Goal: Task Accomplishment & Management: Complete application form

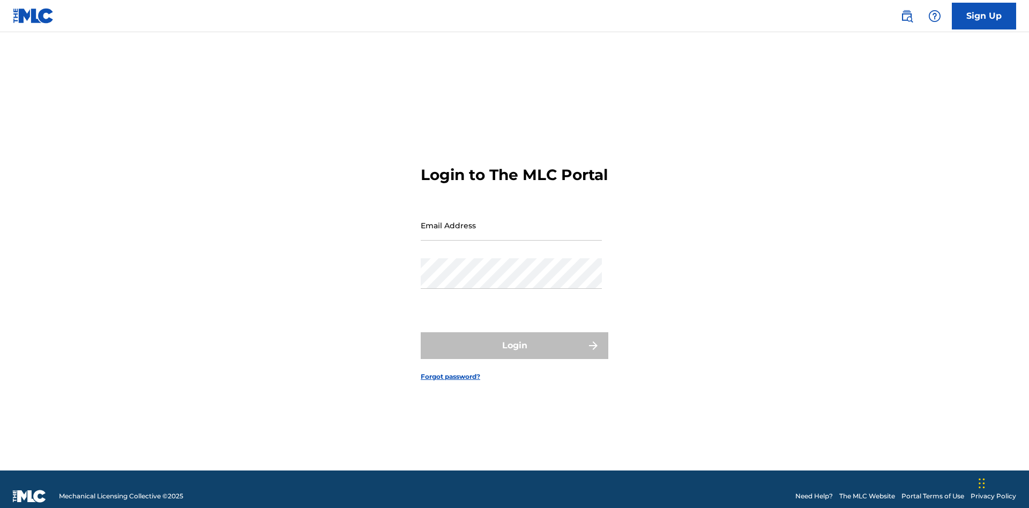
scroll to position [14, 0]
click at [511, 220] on input "Email Address" at bounding box center [511, 225] width 181 height 31
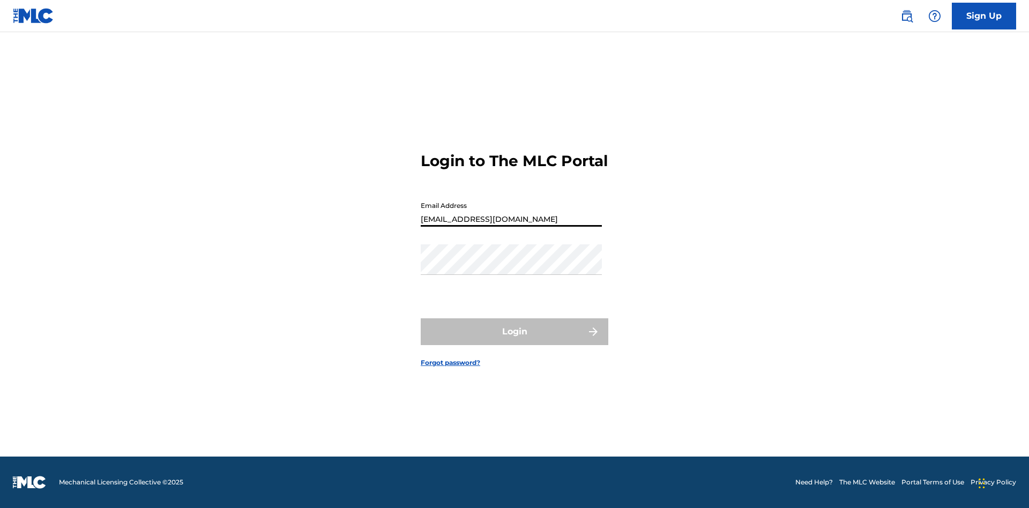
type input "[EMAIL_ADDRESS][DOMAIN_NAME]"
click at [515, 341] on button "Login" at bounding box center [515, 331] width 188 height 27
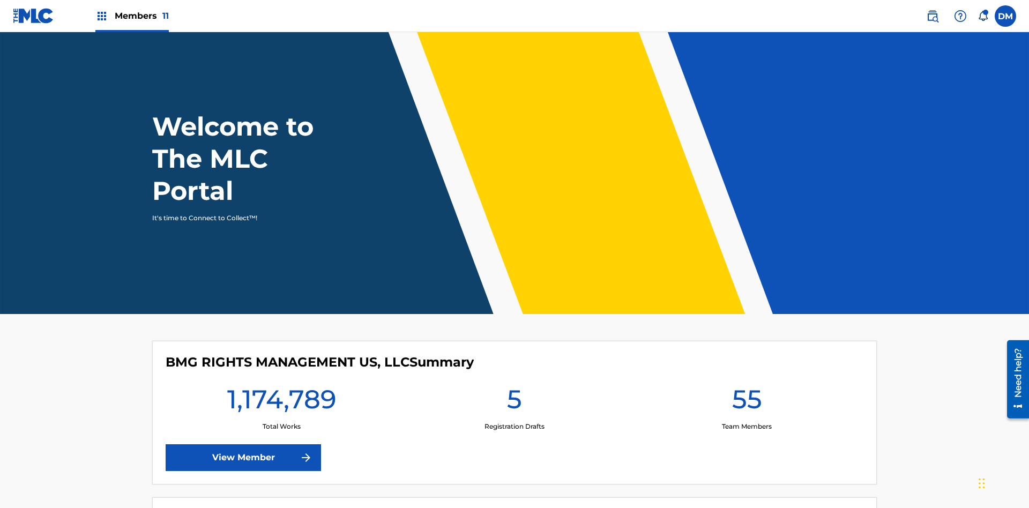
scroll to position [46, 0]
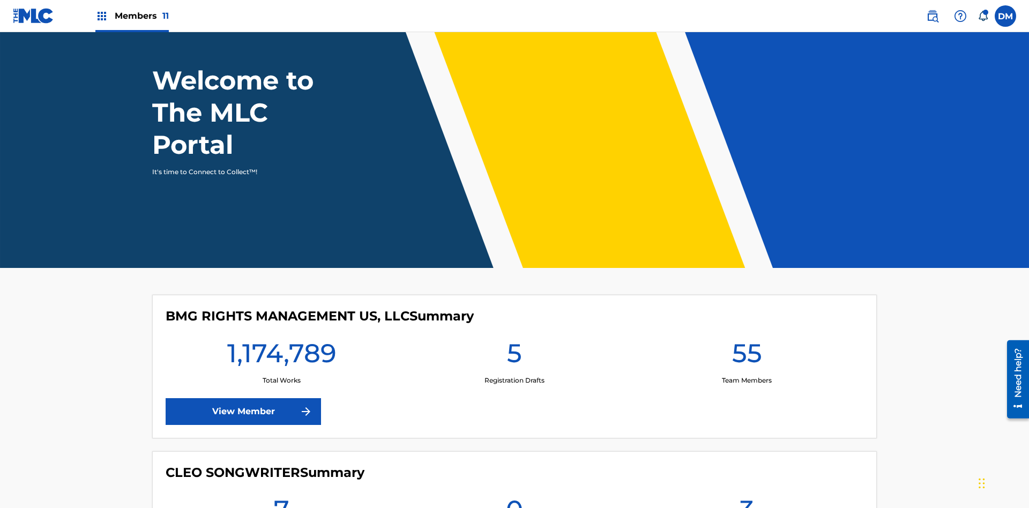
click at [132, 16] on span "Members 11" at bounding box center [142, 16] width 54 height 12
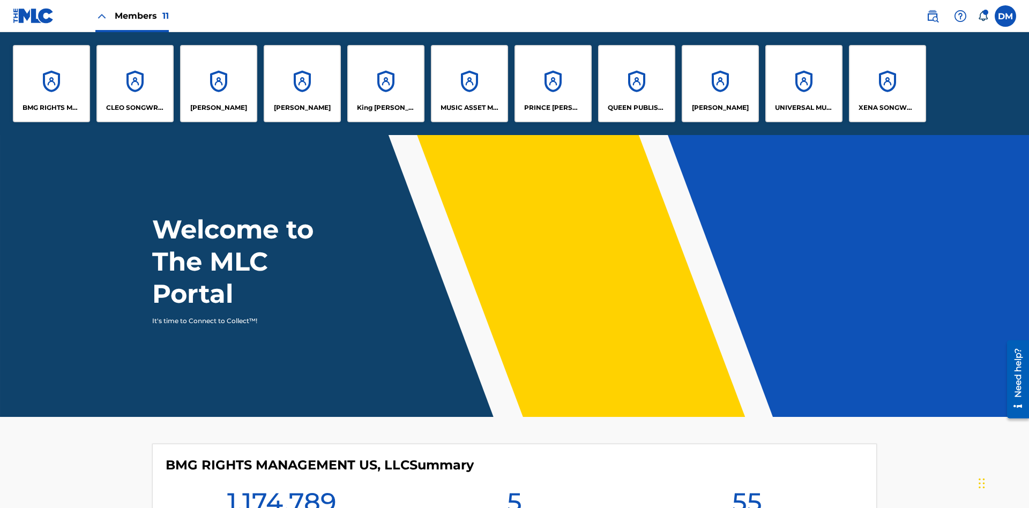
click at [804, 108] on p "UNIVERSAL MUSIC PUB GROUP" at bounding box center [804, 108] width 58 height 10
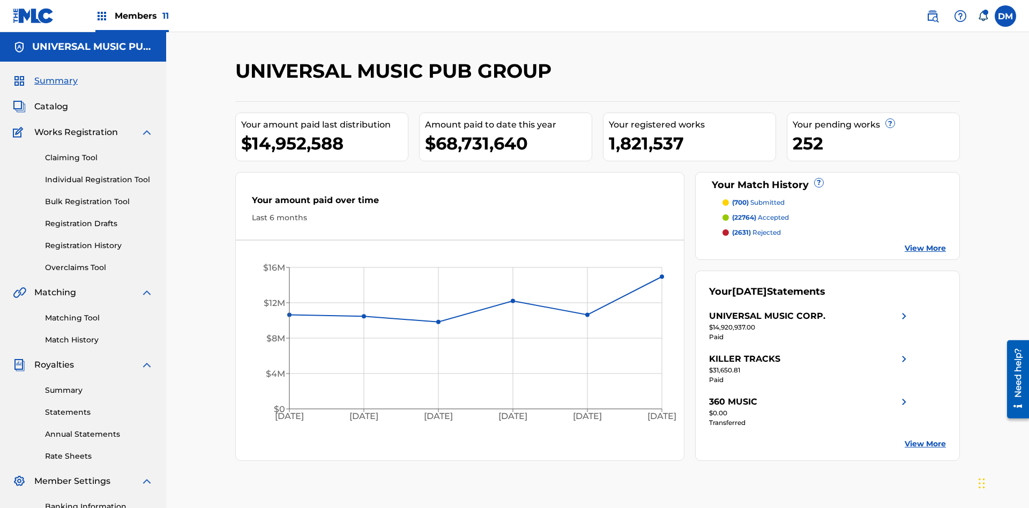
click at [99, 174] on link "Individual Registration Tool" at bounding box center [99, 179] width 108 height 11
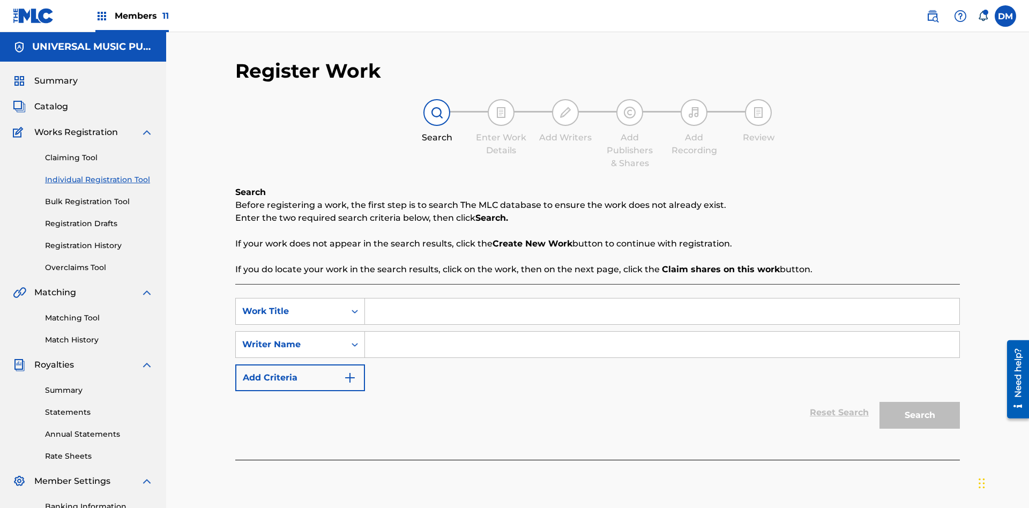
click at [662, 299] on input "Search Form" at bounding box center [662, 312] width 595 height 26
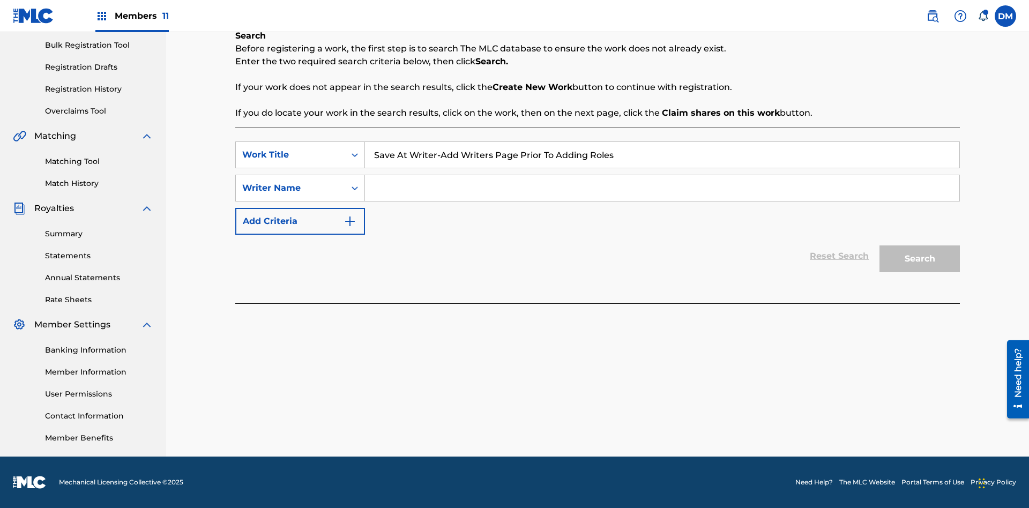
type input "Save At Writer-Add Writers Page Prior To Adding Roles"
click at [662, 188] on input "Search Form" at bounding box center [662, 188] width 595 height 26
type input "QWERTYUIOP"
click at [920, 259] on button "Search" at bounding box center [920, 259] width 80 height 27
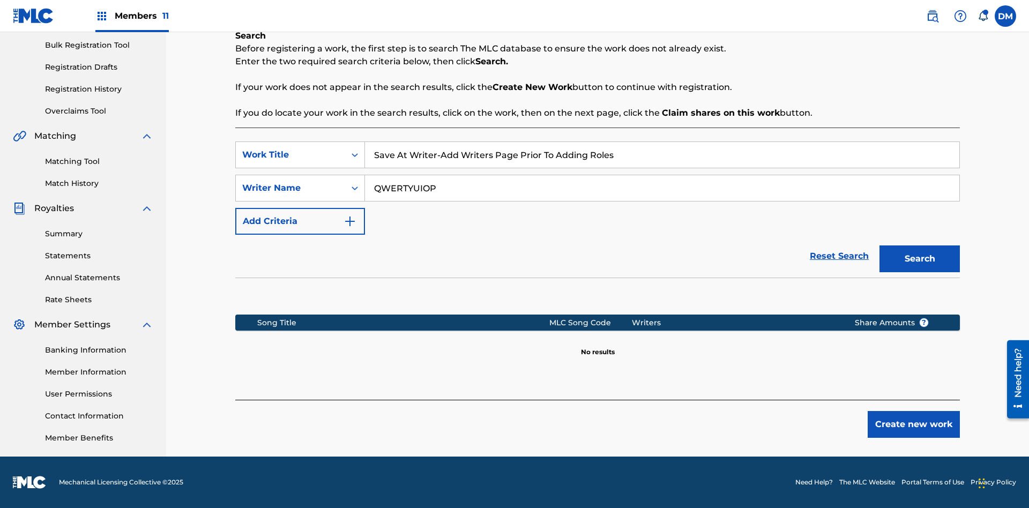
click at [914, 425] on button "Create new work" at bounding box center [914, 424] width 92 height 27
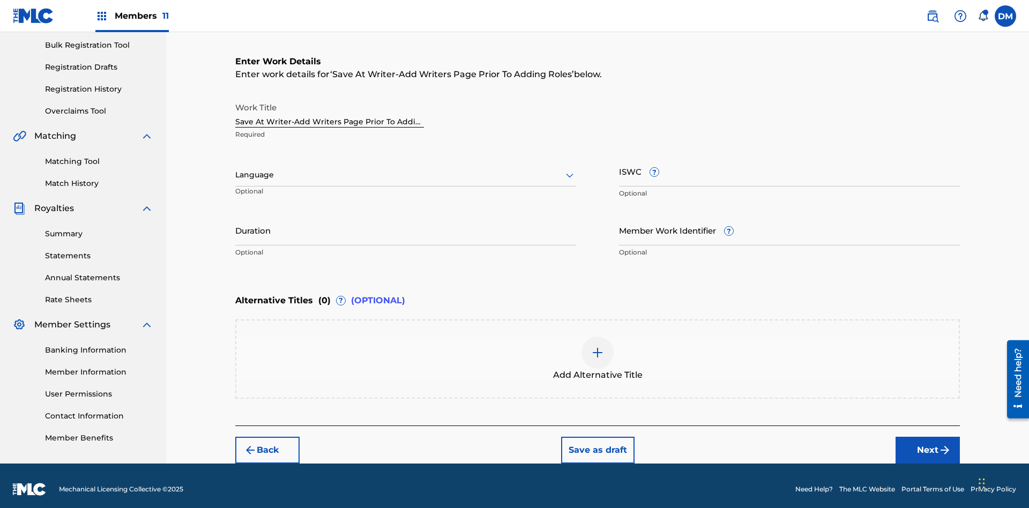
click at [406, 223] on input "Duration" at bounding box center [405, 230] width 341 height 31
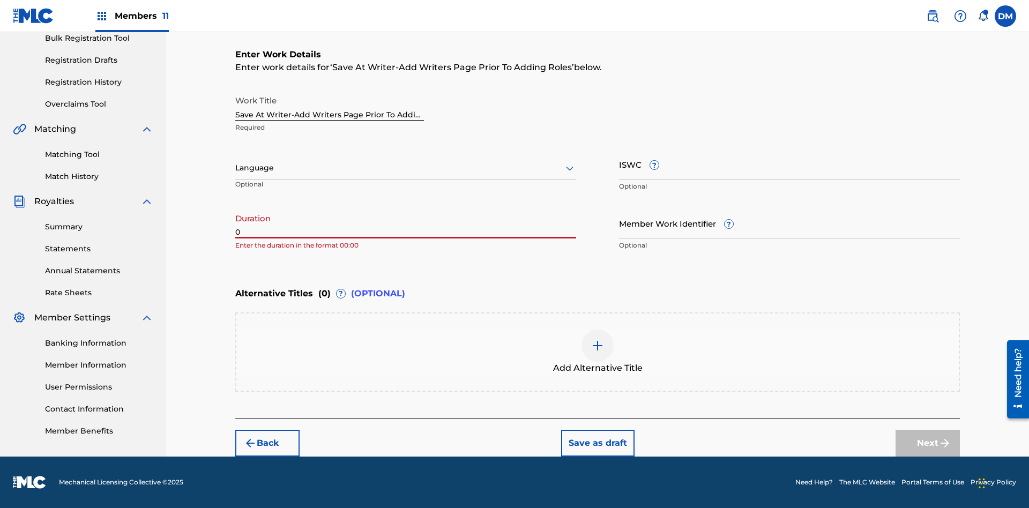
click at [406, 223] on input "0" at bounding box center [405, 223] width 341 height 31
type input "00:00"
click at [570, 168] on icon at bounding box center [569, 168] width 13 height 13
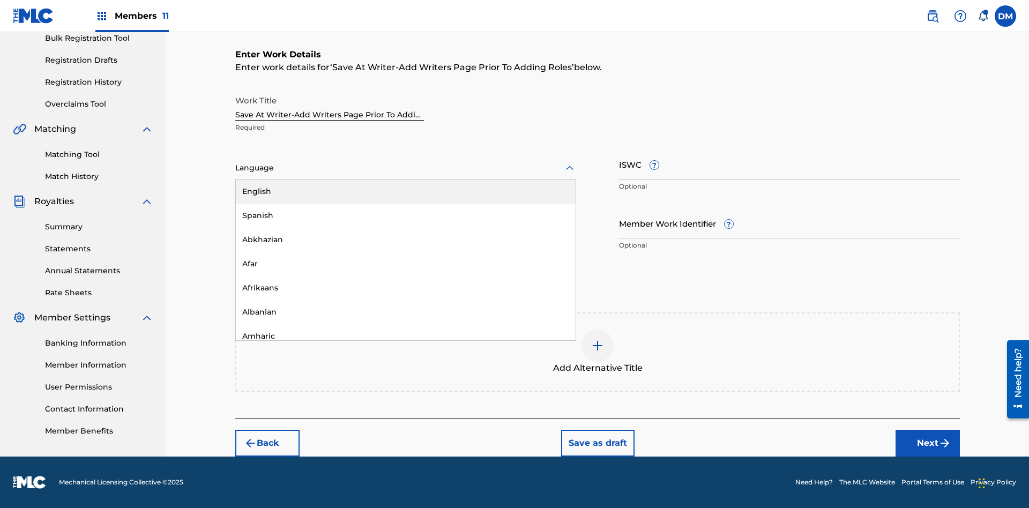
click at [406, 264] on div "Afar" at bounding box center [406, 264] width 340 height 24
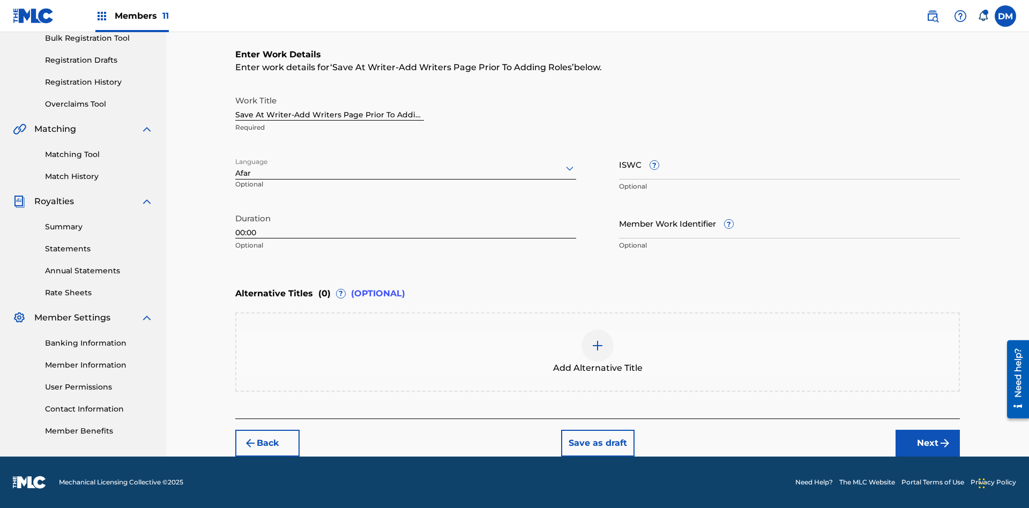
click at [790, 223] on input "Member Work Identifier ?" at bounding box center [789, 223] width 341 height 31
type input "[PHONE_NUMBER]"
click at [790, 164] on input "ISWC ?" at bounding box center [789, 164] width 341 height 31
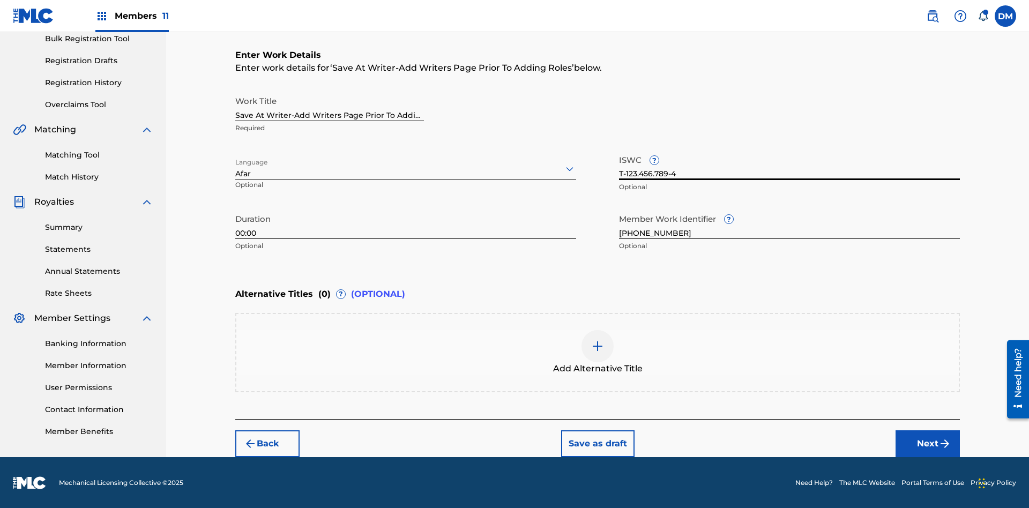
type input "T-123.456.789-4"
click at [598, 352] on img at bounding box center [597, 346] width 13 height 13
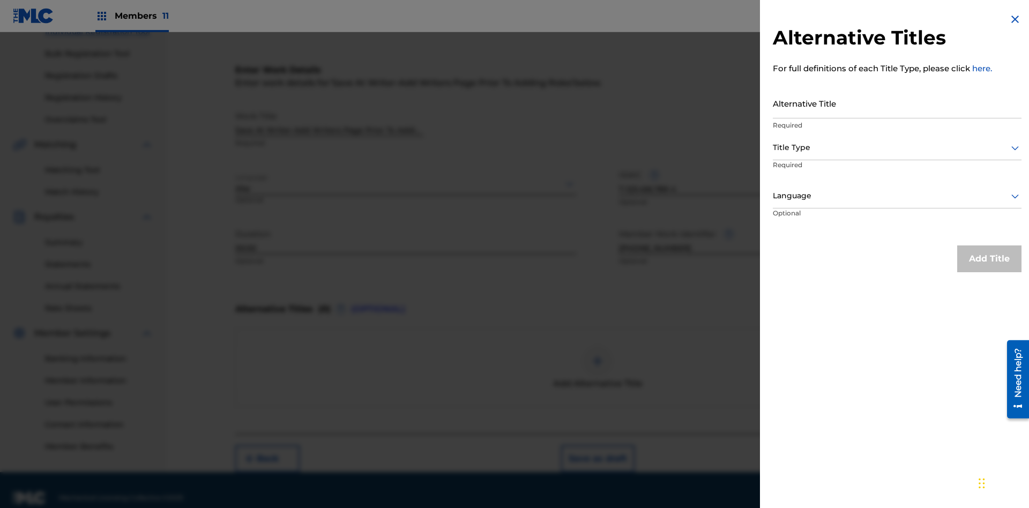
click at [897, 103] on input "Alternative Title" at bounding box center [897, 103] width 249 height 31
type input "Alt Title"
click at [897, 147] on div at bounding box center [897, 147] width 249 height 13
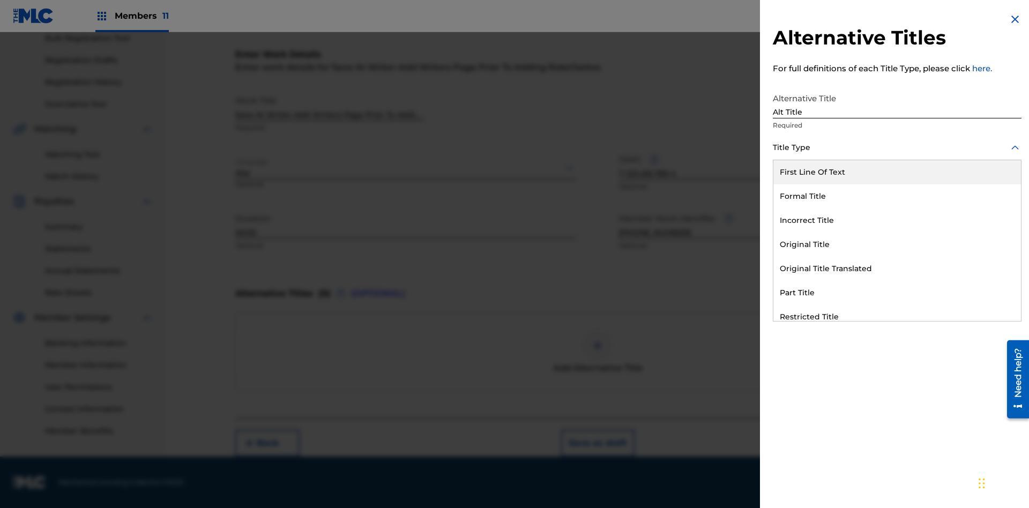
click at [897, 244] on div "Original Title" at bounding box center [898, 245] width 248 height 24
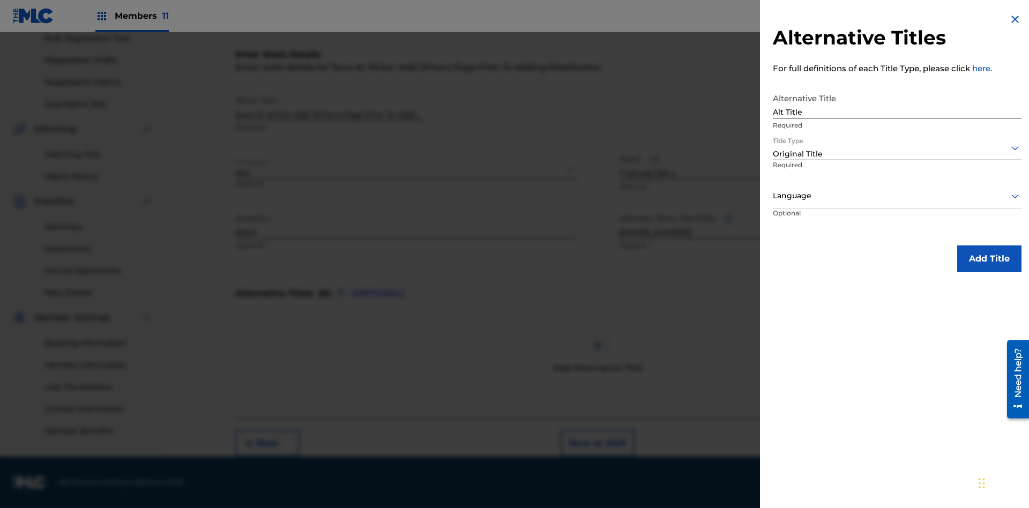
click at [897, 196] on div at bounding box center [897, 195] width 249 height 13
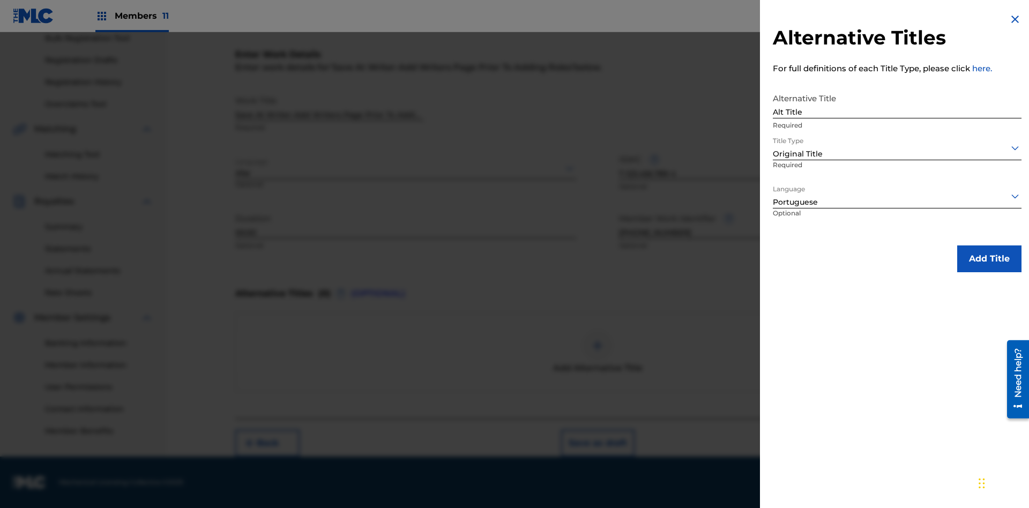
click at [990, 258] on button "Add Title" at bounding box center [990, 259] width 64 height 27
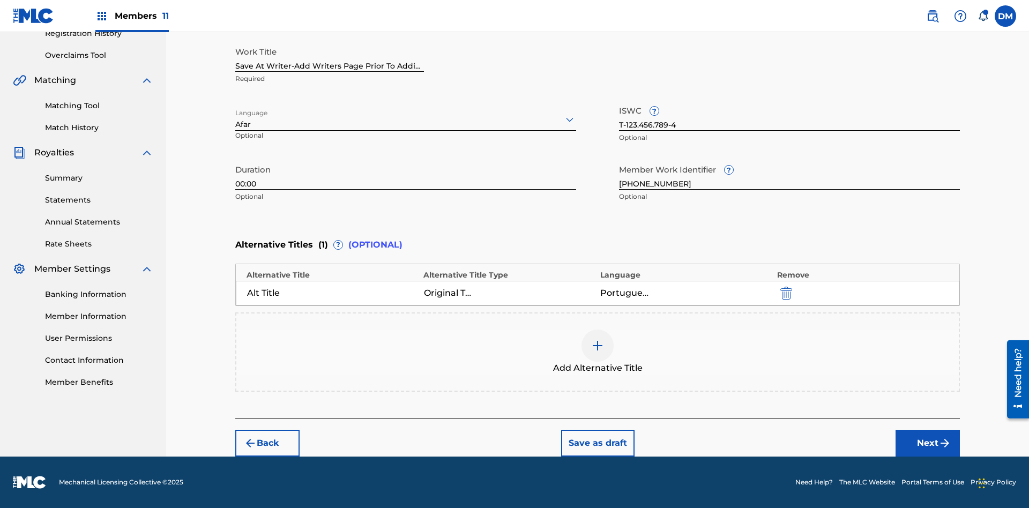
click at [928, 443] on button "Next" at bounding box center [928, 443] width 64 height 27
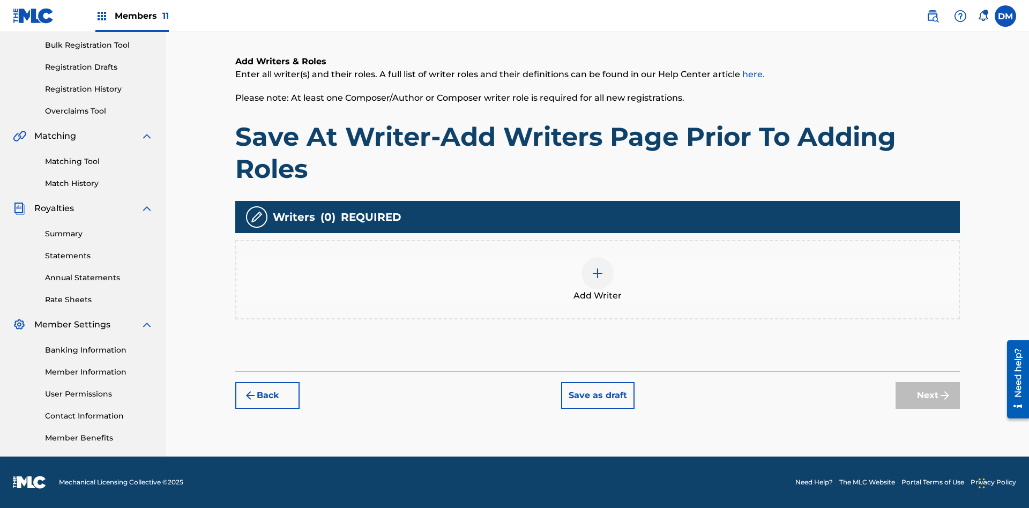
scroll to position [157, 0]
click at [598, 279] on img at bounding box center [597, 273] width 13 height 13
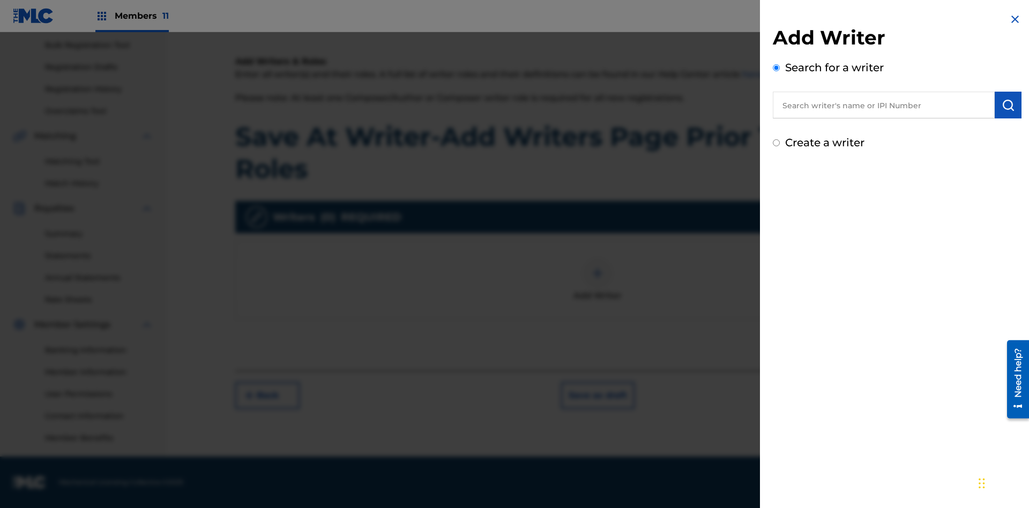
click at [884, 105] on input "text" at bounding box center [884, 105] width 222 height 27
type input "[PERSON_NAME]"
click at [1008, 105] on img "submit" at bounding box center [1008, 105] width 13 height 13
